Goal: Subscribe to service/newsletter

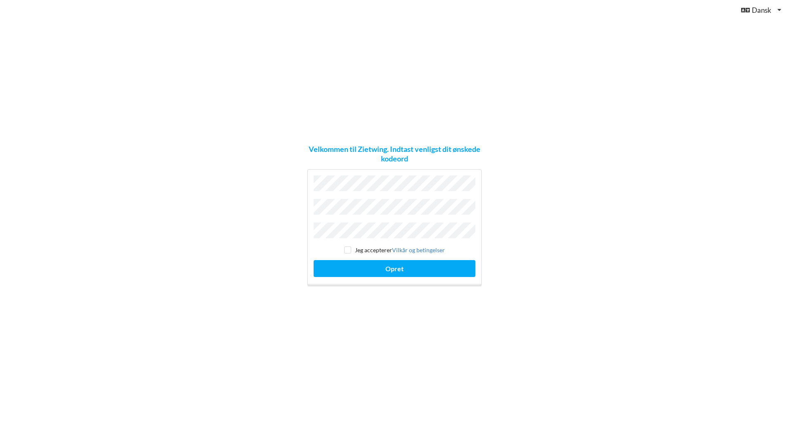
click at [314, 260] on button "Opret" at bounding box center [395, 268] width 162 height 17
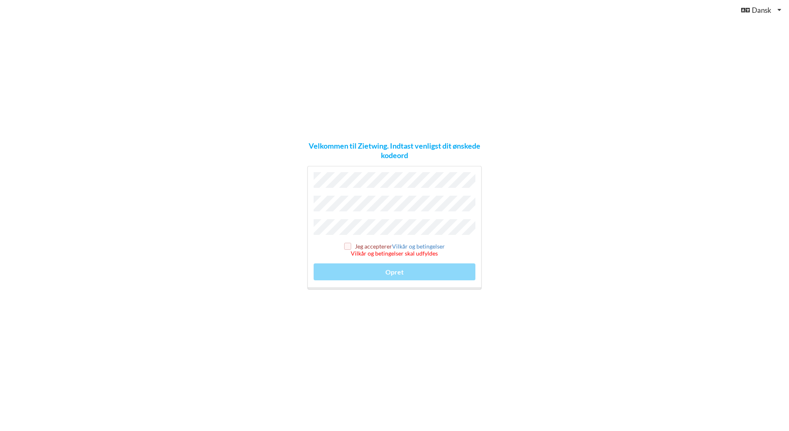
click at [348, 243] on input "checkbox" at bounding box center [347, 246] width 7 height 7
checkbox input "true"
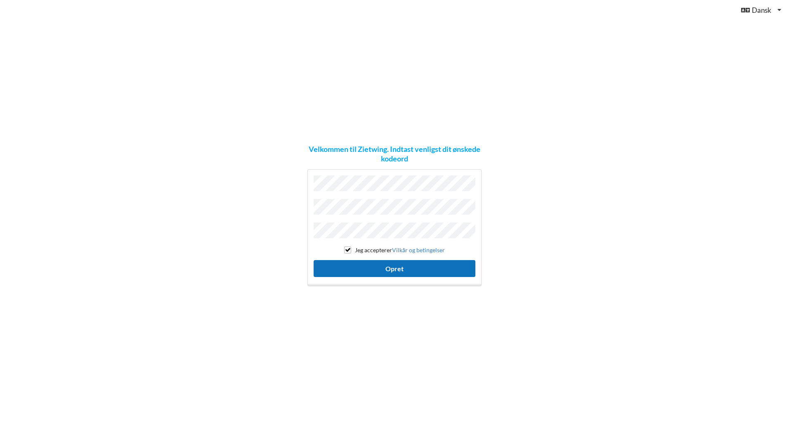
click at [383, 264] on button "Opret" at bounding box center [395, 268] width 162 height 17
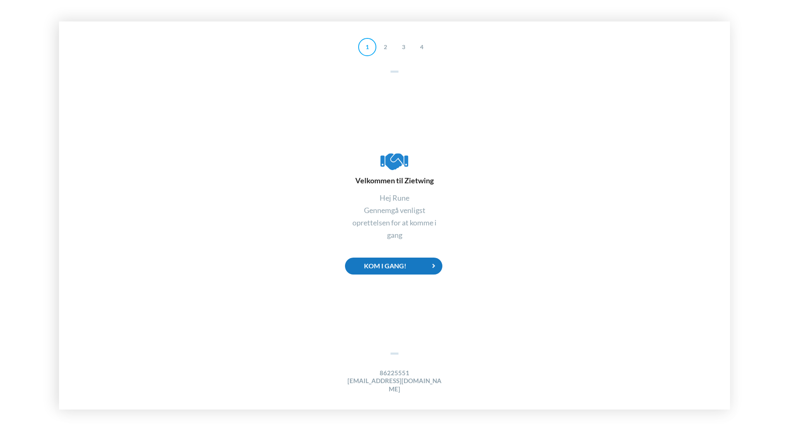
click at [401, 272] on div "Kom i gang!" at bounding box center [393, 266] width 97 height 17
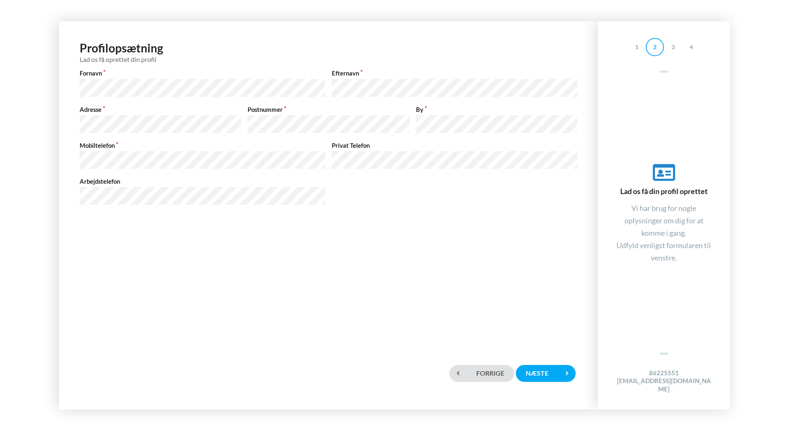
click at [252, 250] on div "Profilopsætning Lad os få oprettet din profil Fornavn Efternavn Adresse Postnum…" at bounding box center [328, 188] width 522 height 316
click at [563, 371] on icon at bounding box center [566, 373] width 17 height 17
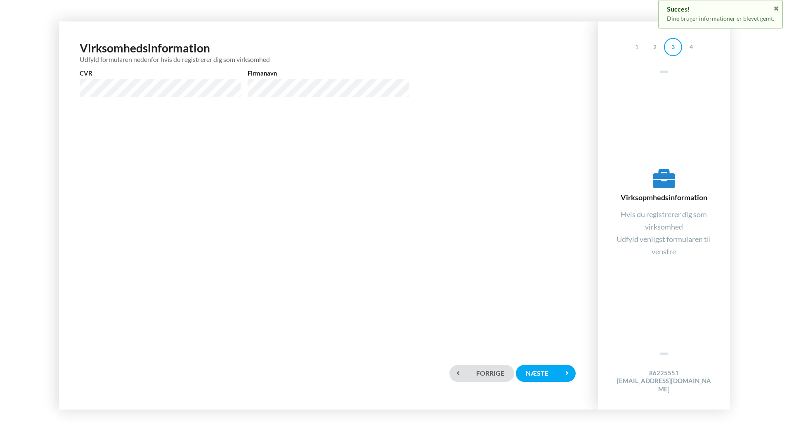
click at [549, 359] on div "Forrige Næste" at bounding box center [328, 373] width 522 height 56
click at [550, 366] on div "Næste" at bounding box center [545, 373] width 59 height 17
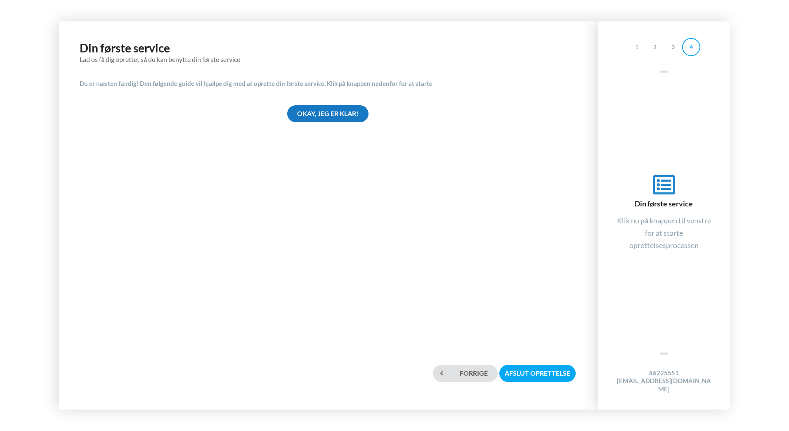
click at [332, 117] on div "Okay, jeg er klar!" at bounding box center [327, 113] width 81 height 17
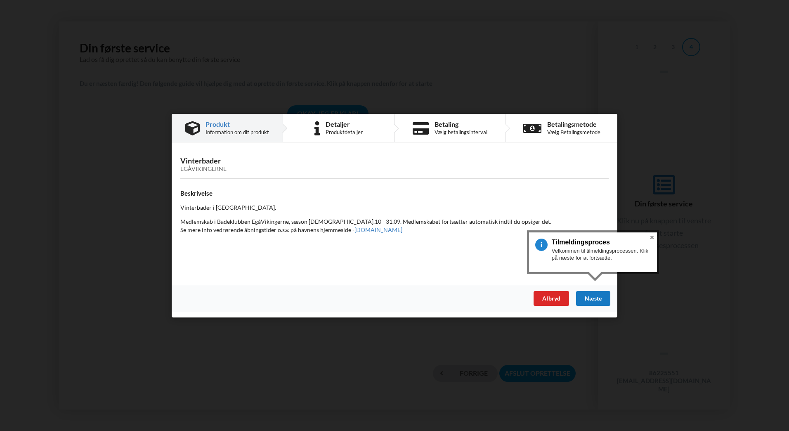
click at [597, 297] on div "Næste" at bounding box center [593, 298] width 34 height 15
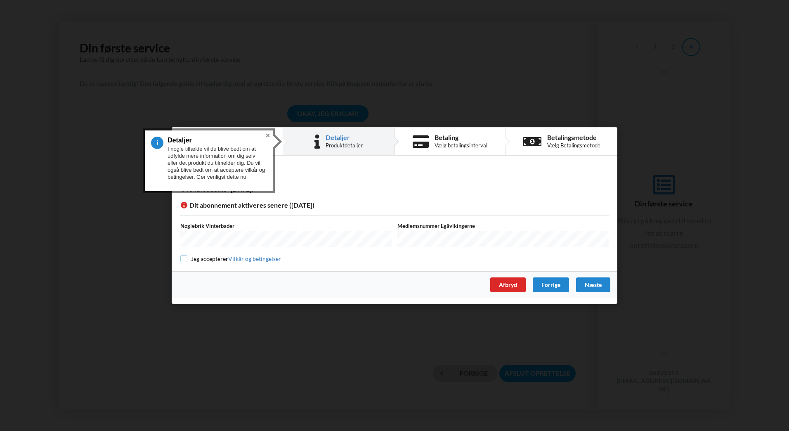
click at [185, 258] on input "checkbox" at bounding box center [183, 258] width 7 height 7
checkbox input "true"
click at [268, 133] on button "Close" at bounding box center [268, 135] width 10 height 10
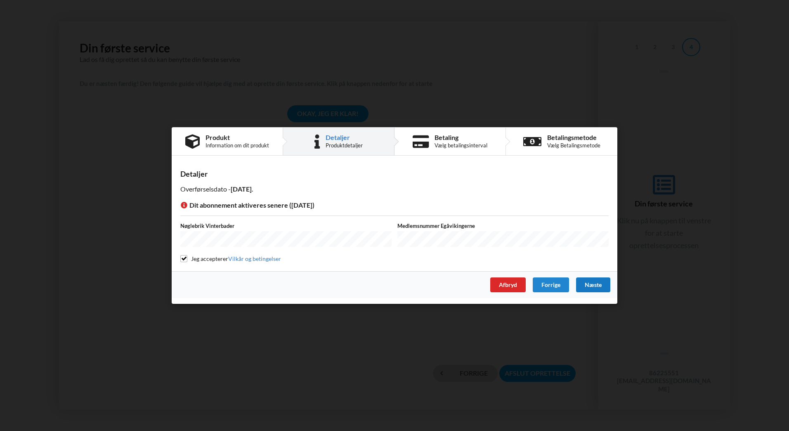
click at [599, 286] on div "Næste" at bounding box center [593, 284] width 34 height 15
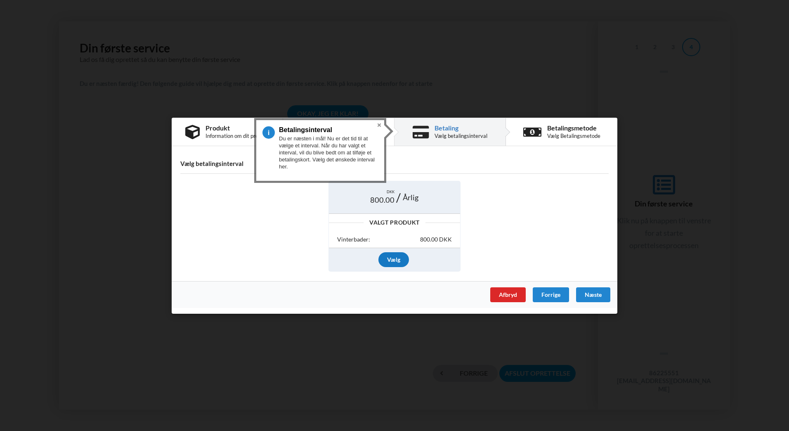
click at [396, 257] on div "Vælg" at bounding box center [394, 259] width 31 height 15
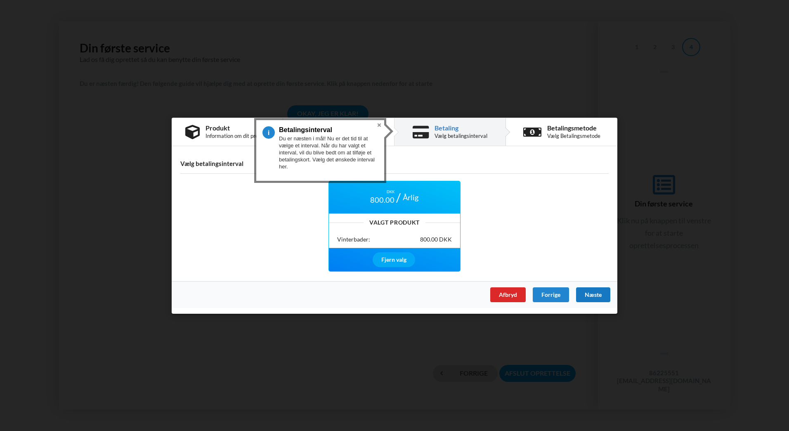
click at [592, 293] on div "Næste" at bounding box center [593, 294] width 34 height 15
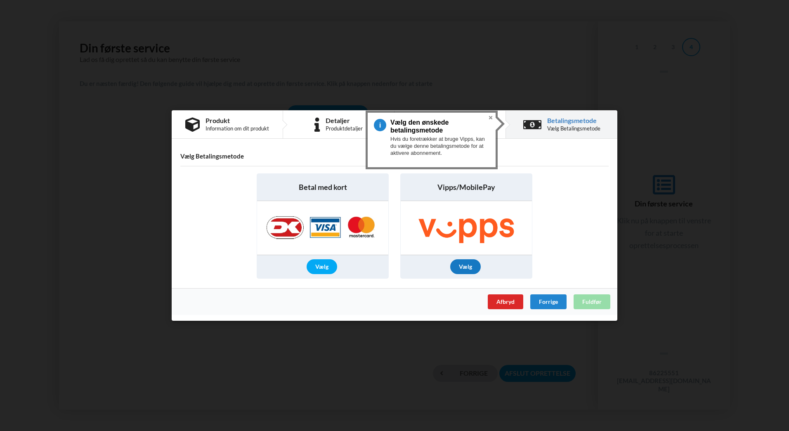
click at [464, 259] on div "Vælg" at bounding box center [465, 266] width 31 height 15
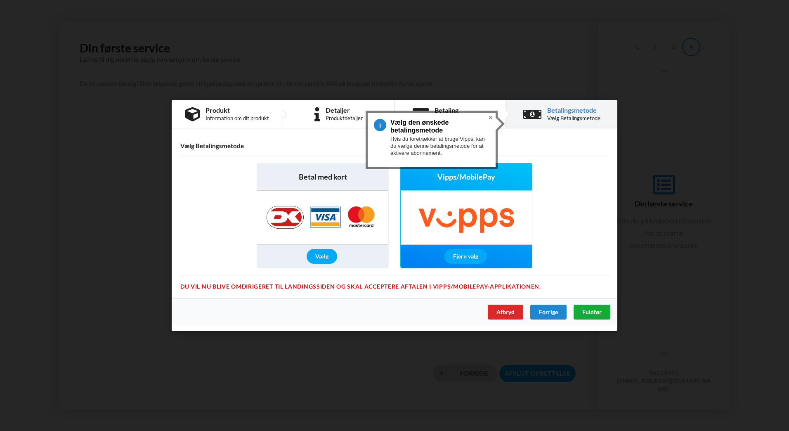
click at [581, 313] on div "Fuldfør" at bounding box center [592, 312] width 37 height 15
click at [490, 118] on button "Close" at bounding box center [491, 118] width 10 height 10
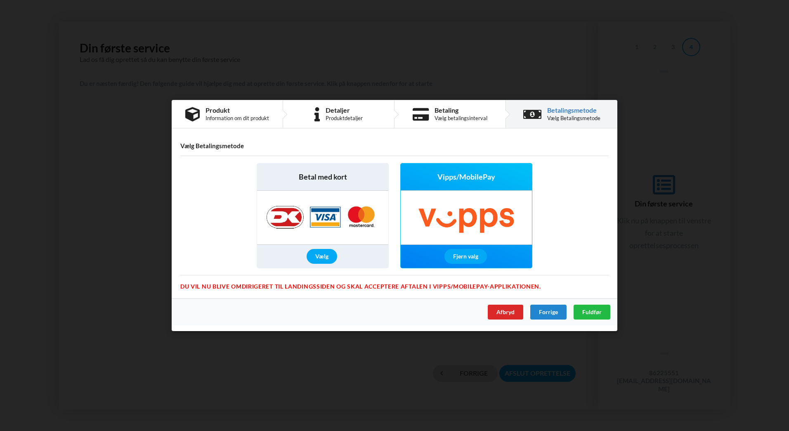
click at [360, 265] on div "Vælg" at bounding box center [322, 256] width 131 height 23
click at [325, 258] on div "Vælg" at bounding box center [322, 256] width 31 height 15
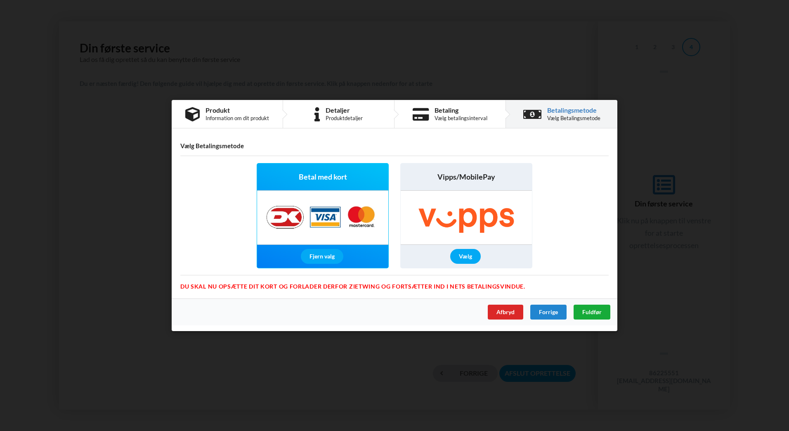
click at [596, 312] on span "Fuldfør" at bounding box center [591, 311] width 19 height 7
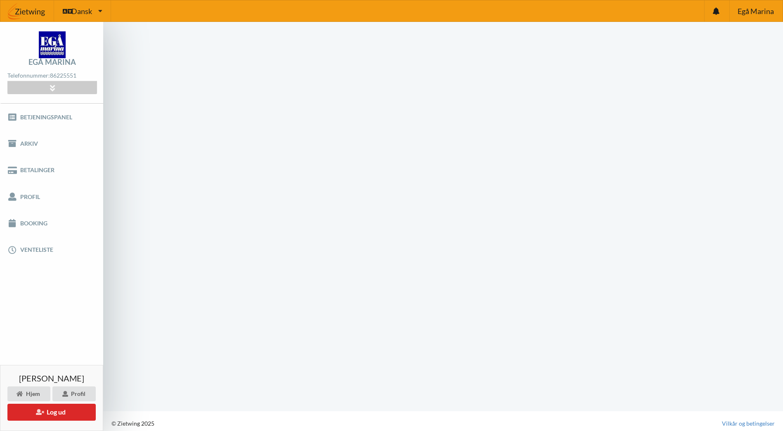
scroll to position [5, 0]
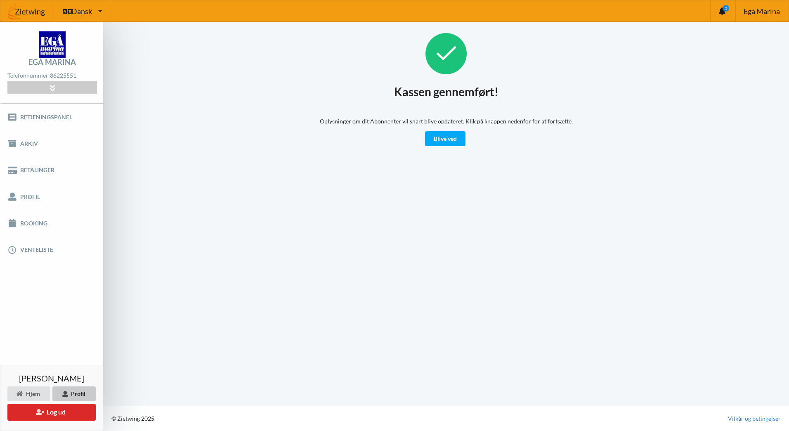
click at [79, 397] on div "Profil" at bounding box center [73, 393] width 43 height 15
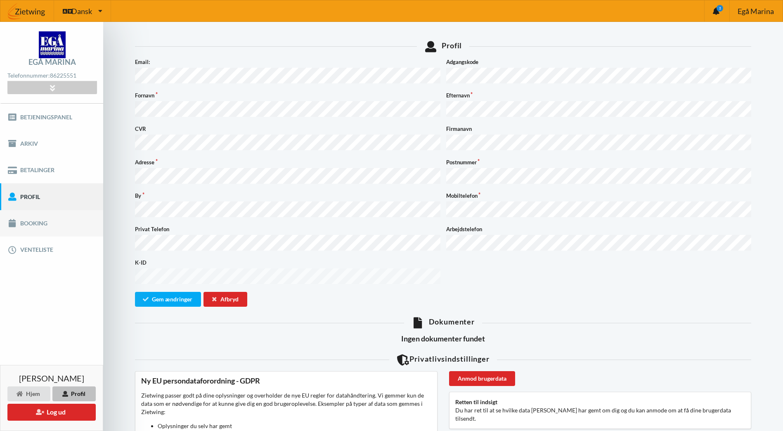
click at [38, 215] on link "Booking" at bounding box center [51, 223] width 103 height 26
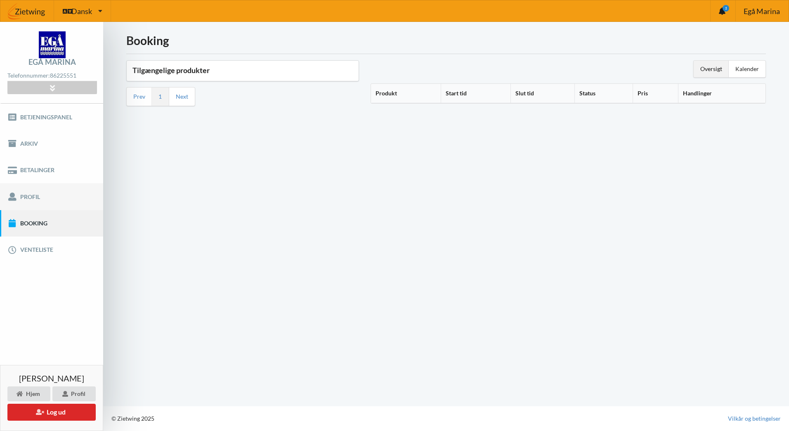
click at [47, 201] on link "Profil" at bounding box center [51, 196] width 103 height 26
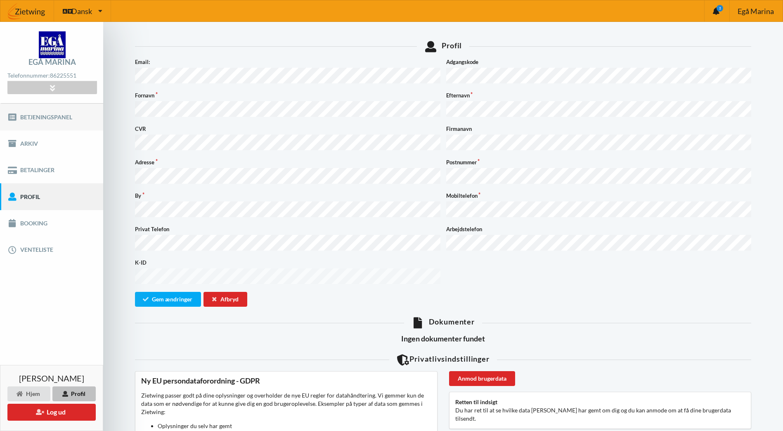
click at [60, 122] on link "Betjeningspanel" at bounding box center [51, 117] width 103 height 26
